Goal: Information Seeking & Learning: Learn about a topic

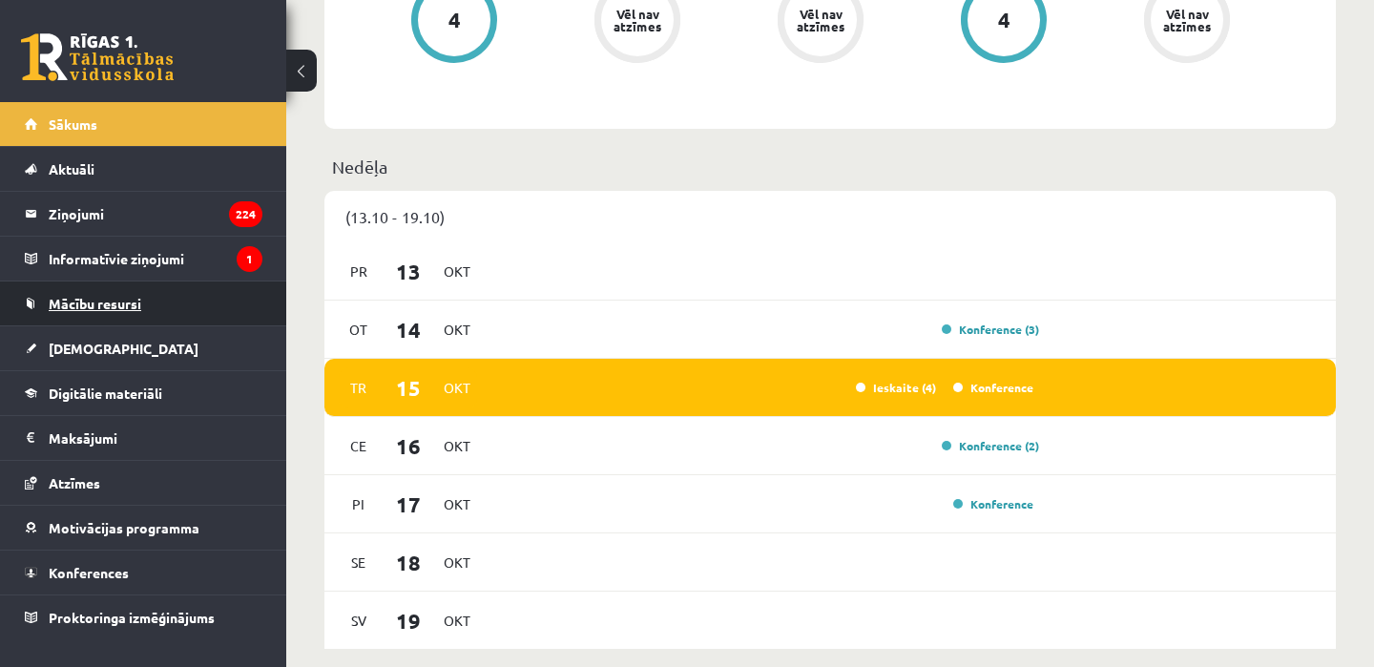
scroll to position [985, 0]
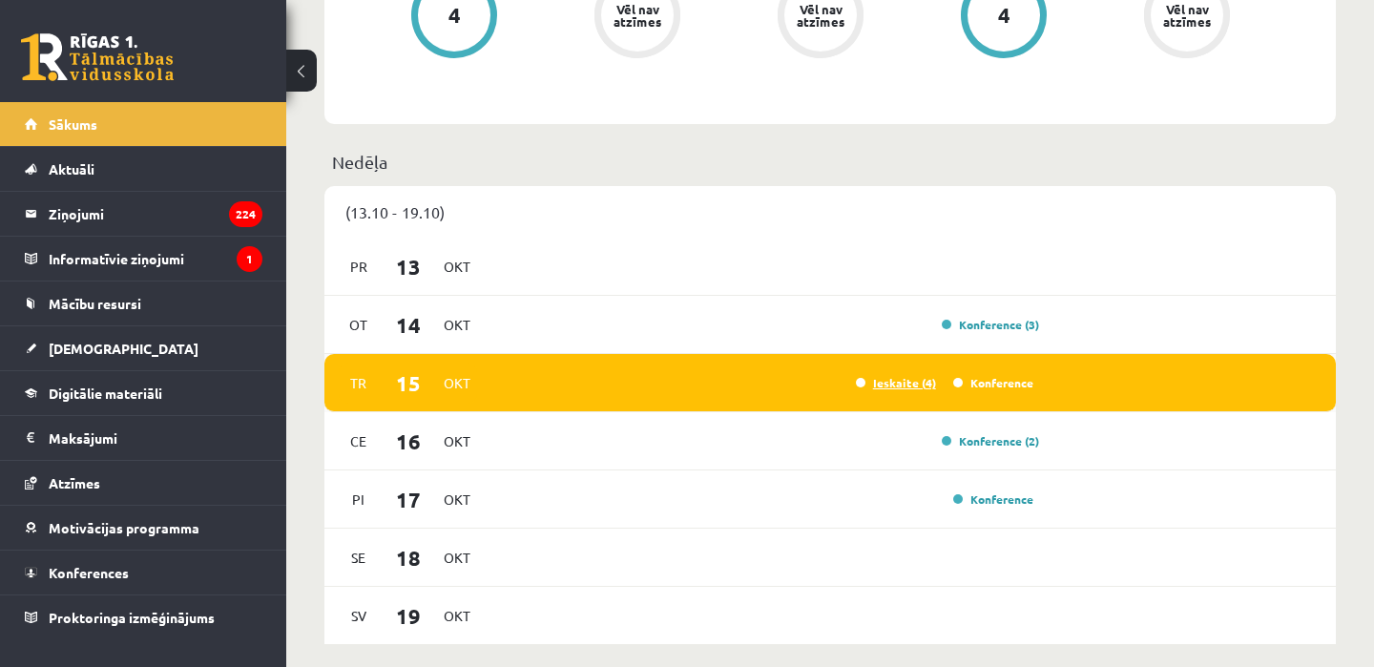
click at [917, 387] on link "Ieskaite (4)" at bounding box center [896, 382] width 80 height 15
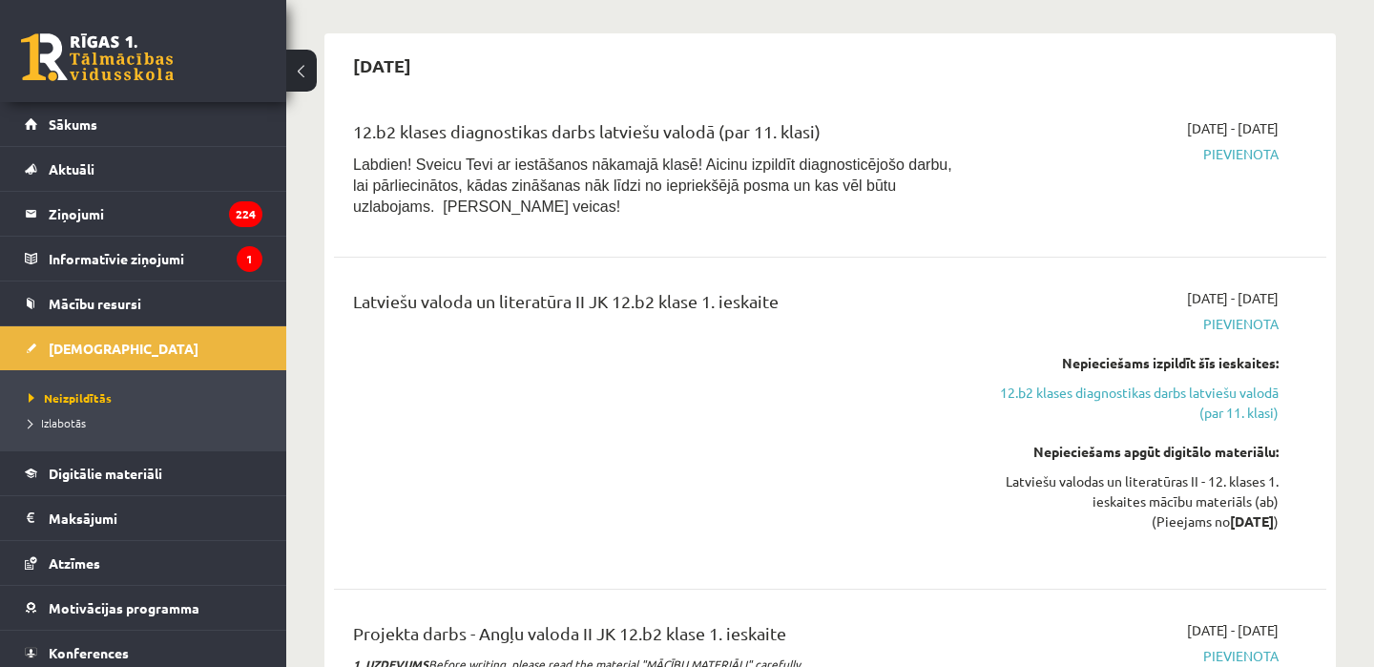
scroll to position [1230, 0]
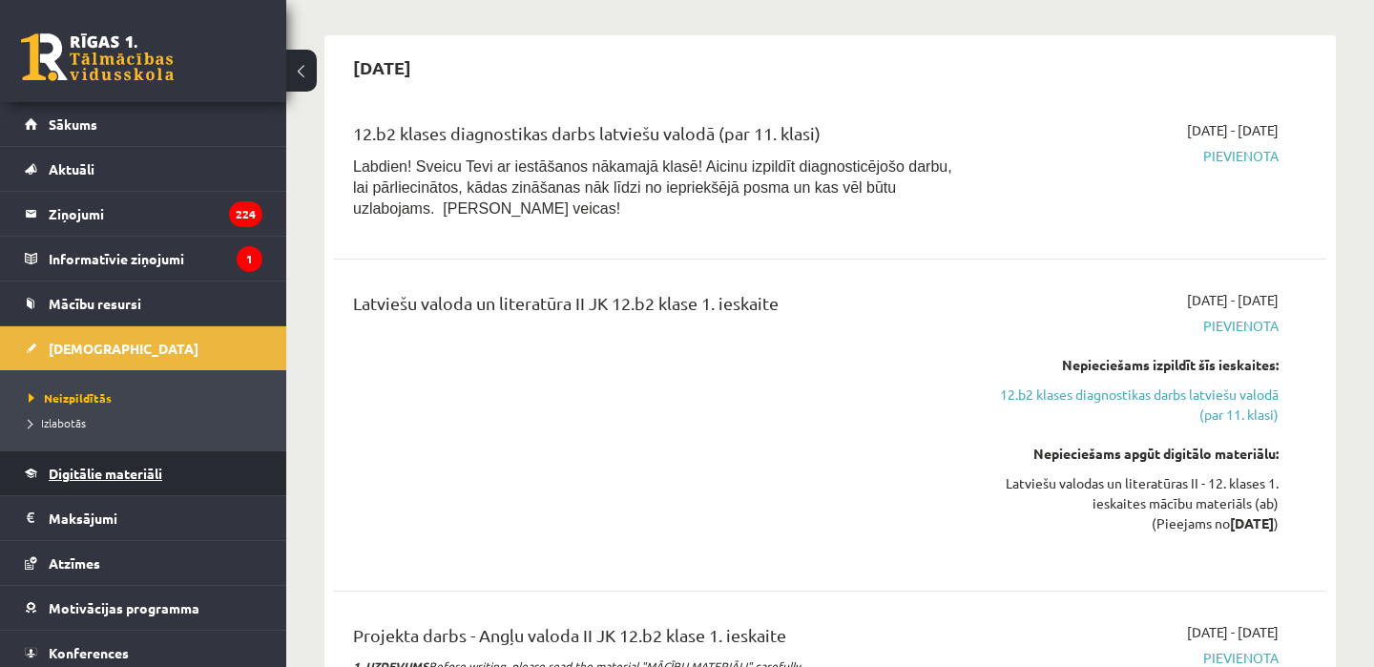
click at [104, 473] on span "Digitālie materiāli" at bounding box center [106, 473] width 114 height 17
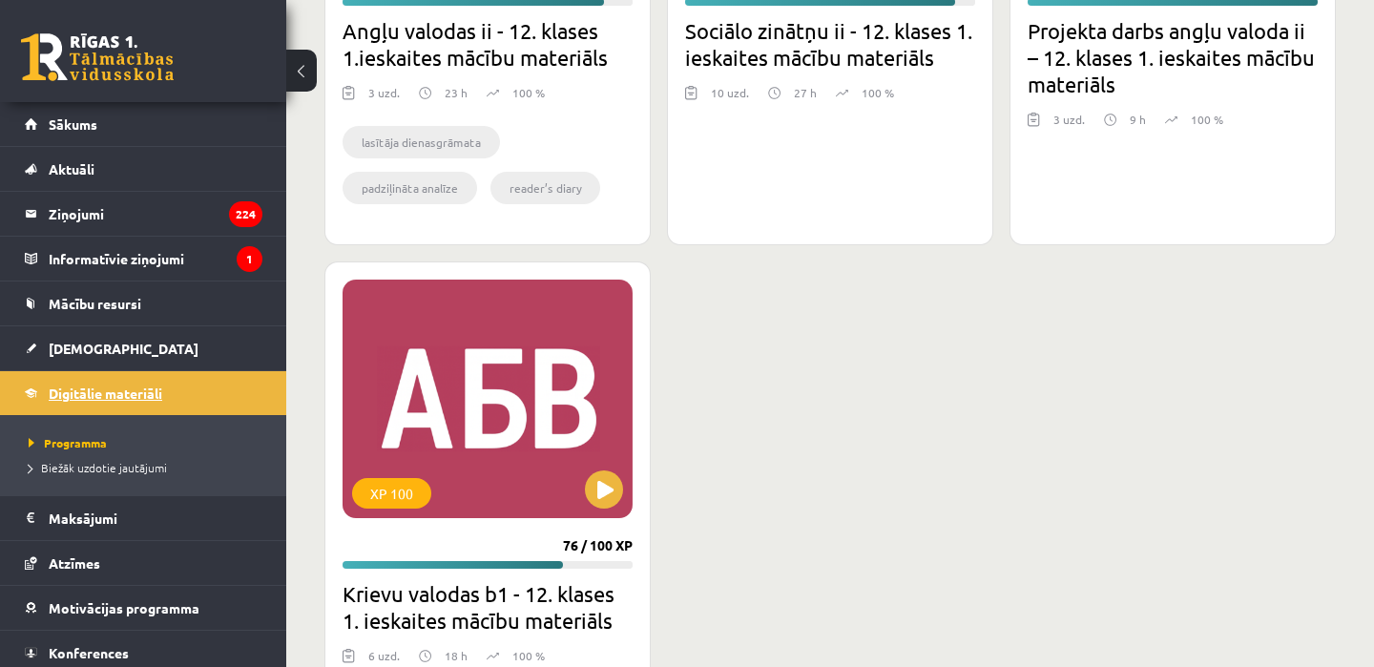
scroll to position [954, 0]
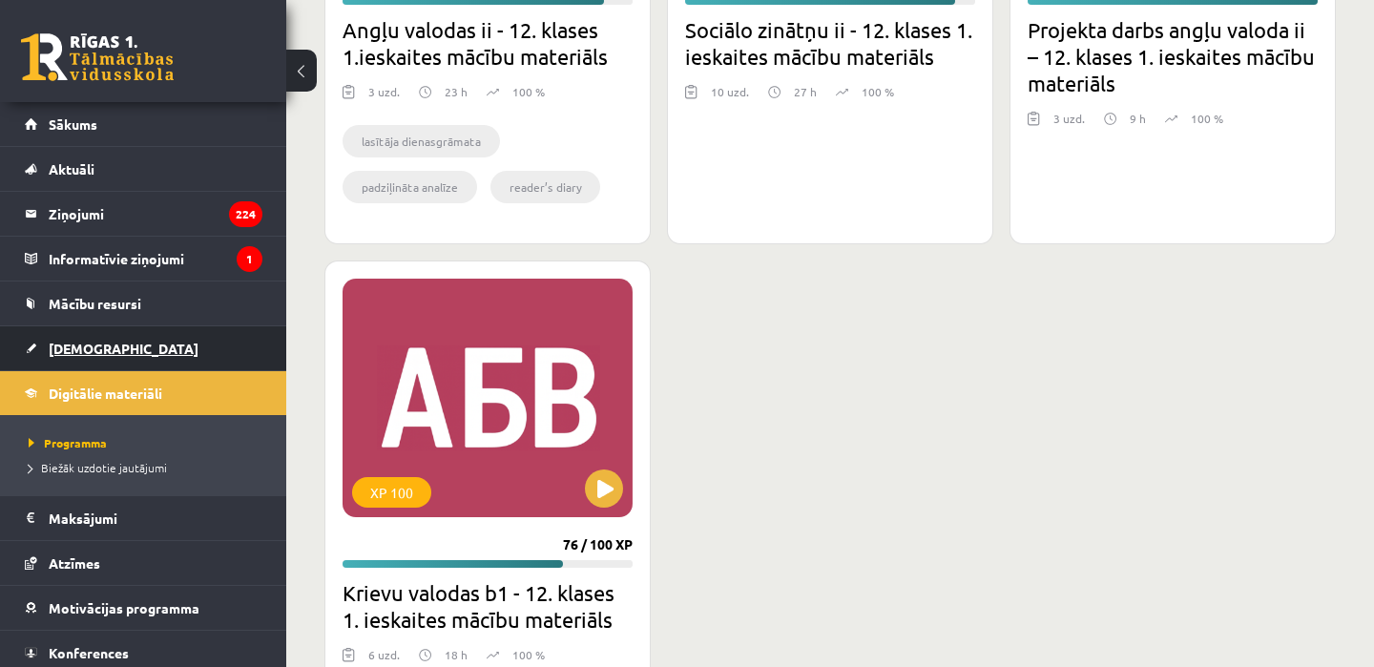
click at [75, 356] on link "[DEMOGRAPHIC_DATA]" at bounding box center [144, 348] width 238 height 44
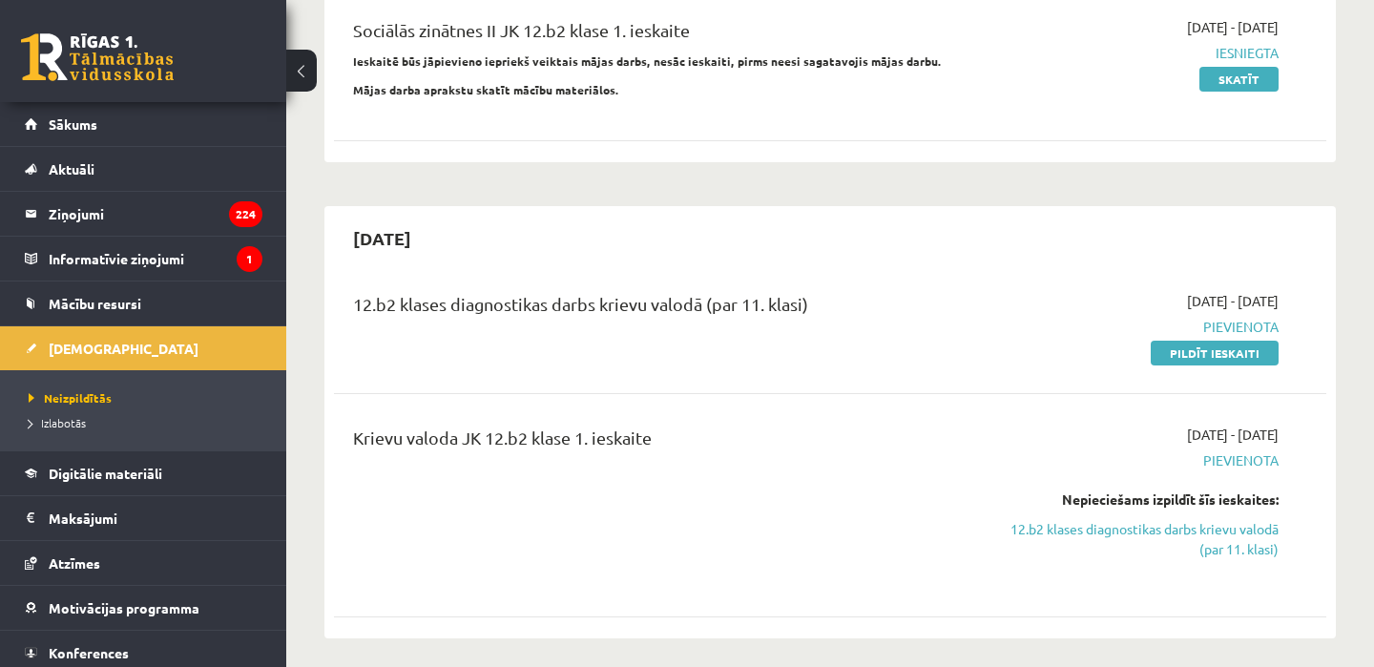
scroll to position [581, 0]
